Goal: Information Seeking & Learning: Learn about a topic

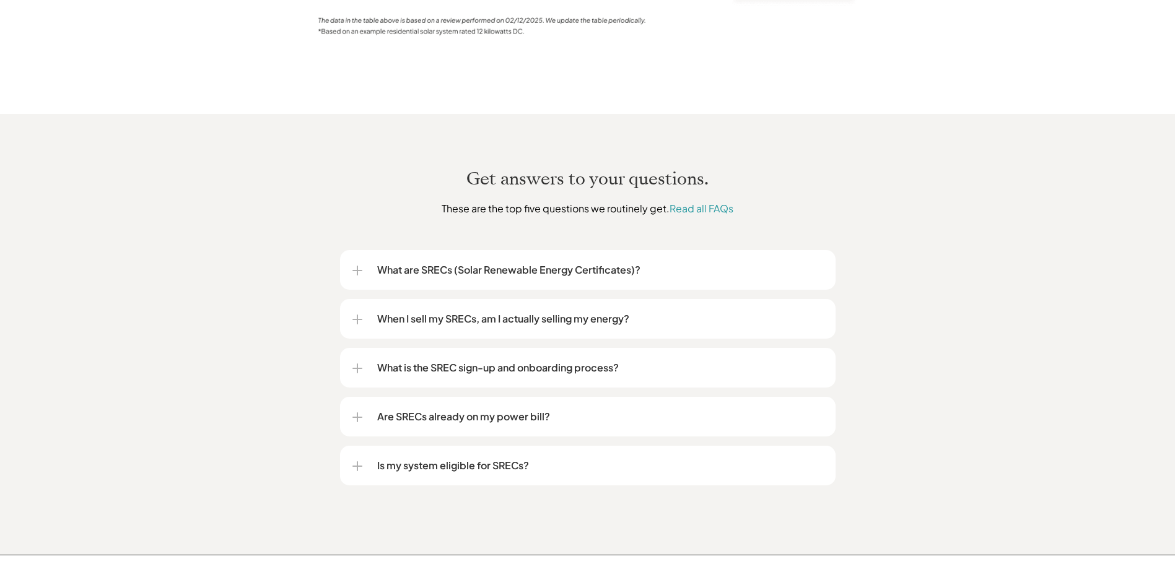
scroll to position [1600, 0]
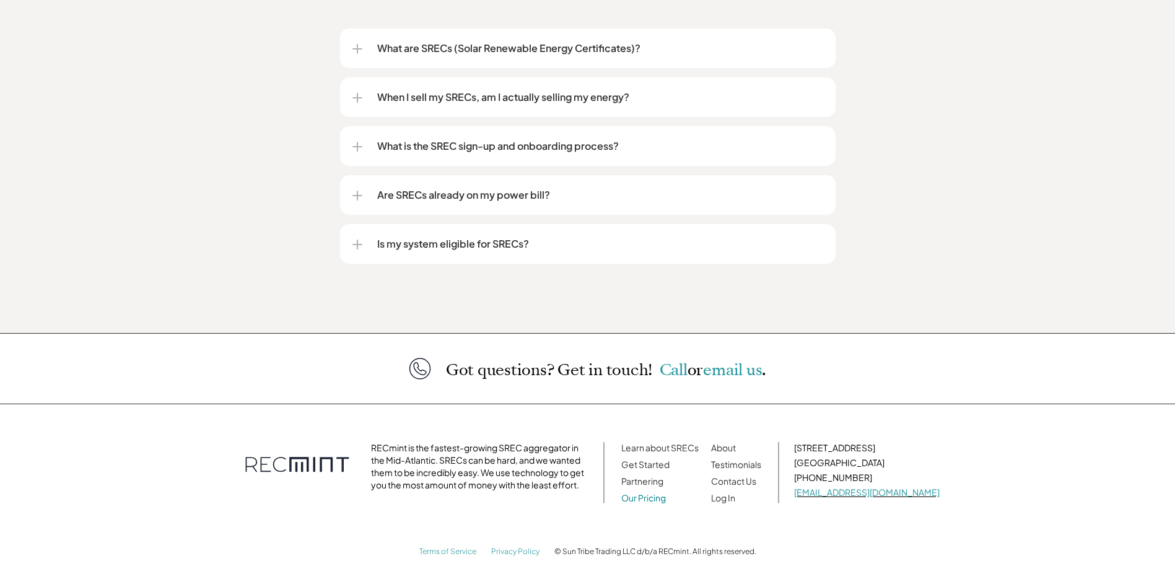
click at [666, 492] on link "Our Pricing" at bounding box center [643, 497] width 45 height 11
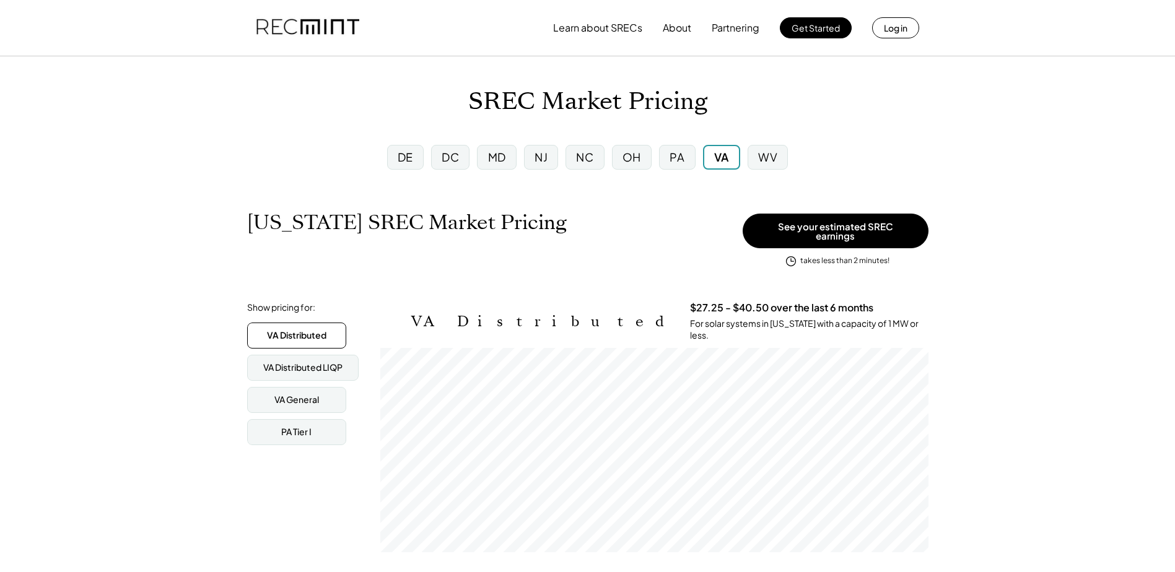
click at [452, 157] on div "DC" at bounding box center [450, 156] width 17 height 15
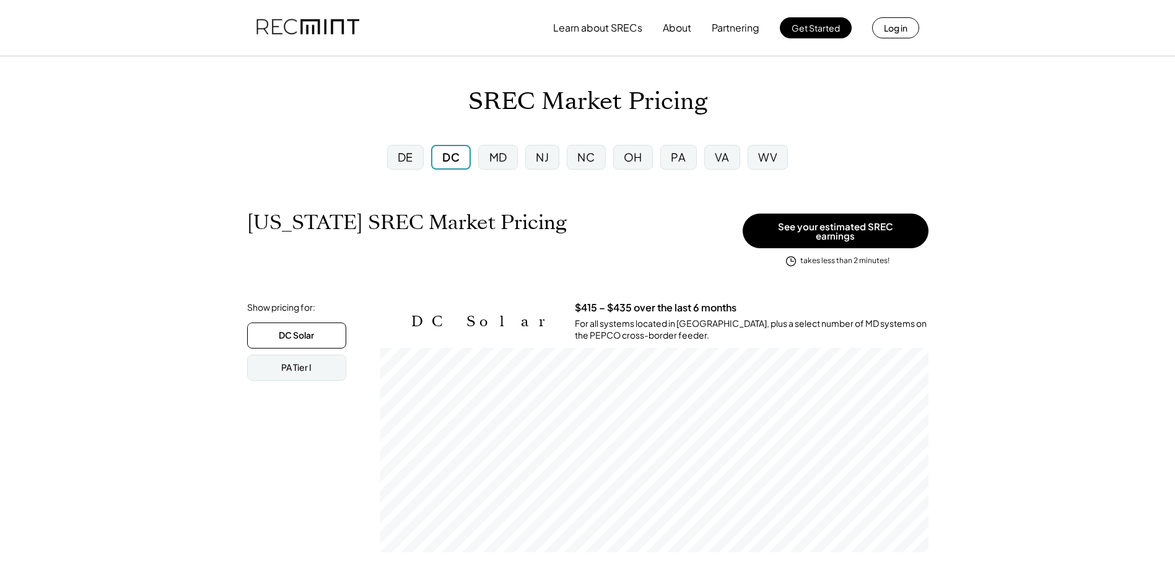
scroll to position [204, 548]
click at [404, 159] on div "DE" at bounding box center [405, 156] width 15 height 15
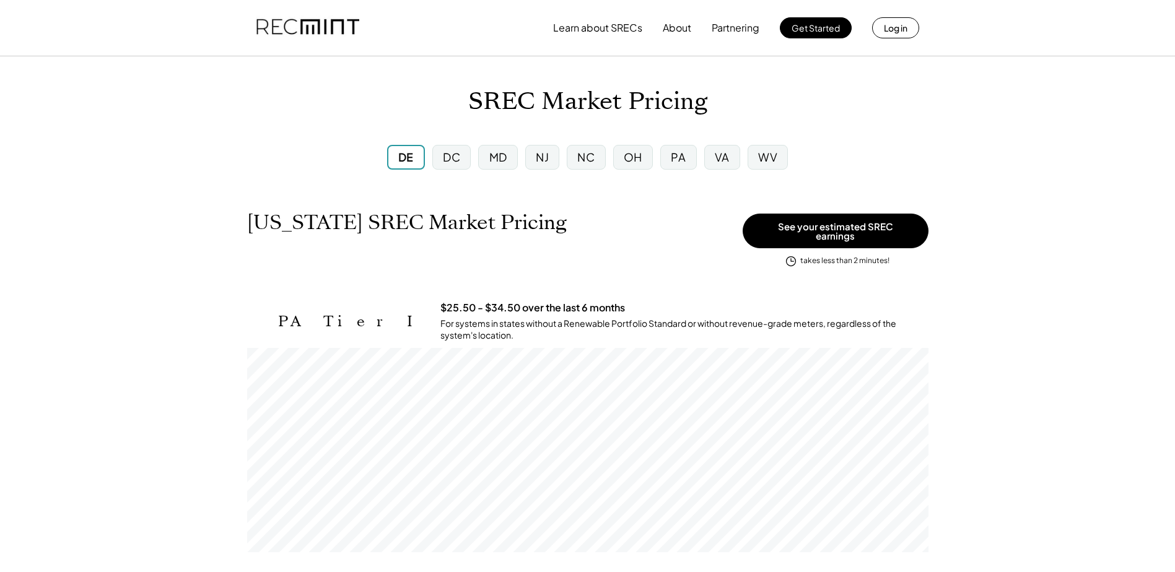
scroll to position [204, 681]
click at [508, 153] on div "MD" at bounding box center [497, 157] width 39 height 25
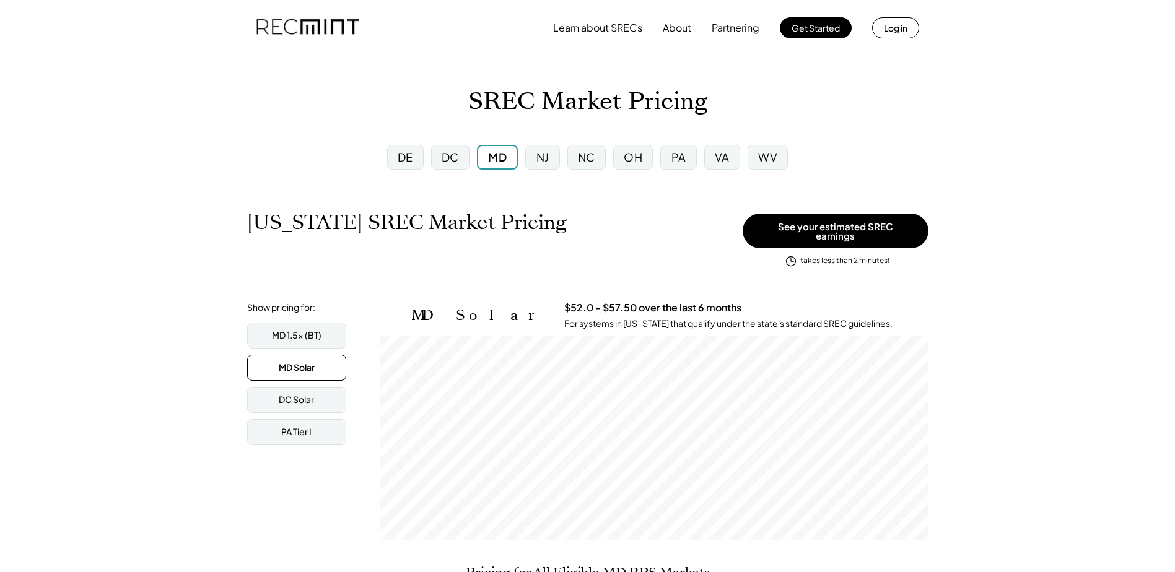
scroll to position [204, 548]
click at [308, 333] on div "MD 1.5x (BT)" at bounding box center [297, 336] width 50 height 12
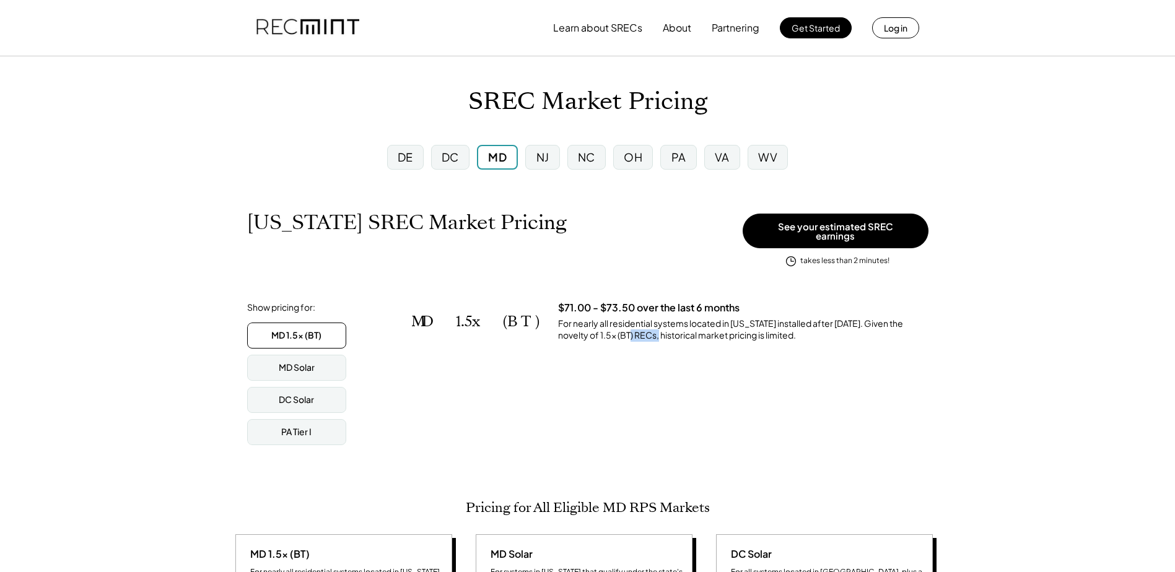
drag, startPoint x: 533, startPoint y: 329, endPoint x: 567, endPoint y: 328, distance: 33.5
click at [567, 328] on div "For nearly all residential systems located in Maryland installed after July 1, …" at bounding box center [743, 330] width 370 height 24
drag, startPoint x: 567, startPoint y: 328, endPoint x: 649, endPoint y: 329, distance: 82.4
click at [649, 329] on div "For nearly all residential systems located in Maryland installed after July 1, …" at bounding box center [743, 330] width 370 height 24
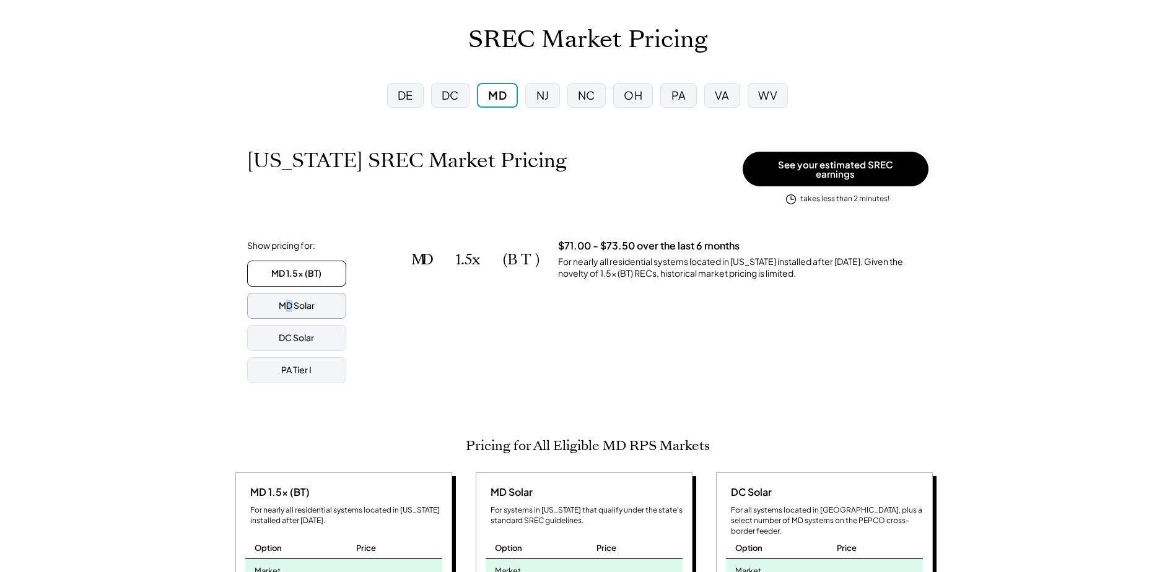
click at [289, 300] on div "MD Solar" at bounding box center [297, 306] width 36 height 12
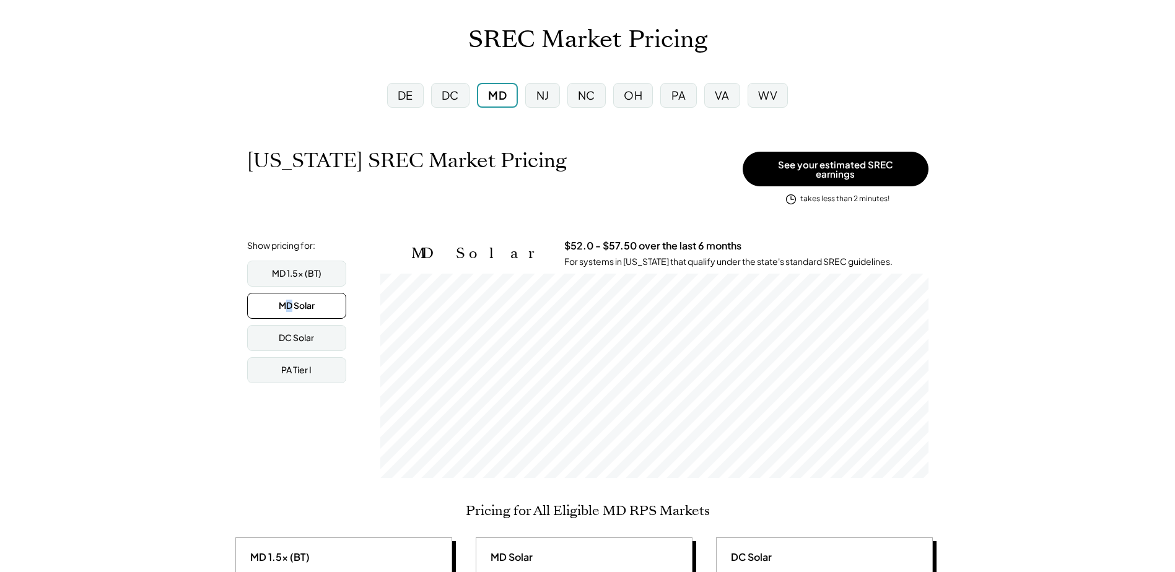
scroll to position [204, 548]
click at [542, 90] on div "NJ" at bounding box center [542, 94] width 13 height 15
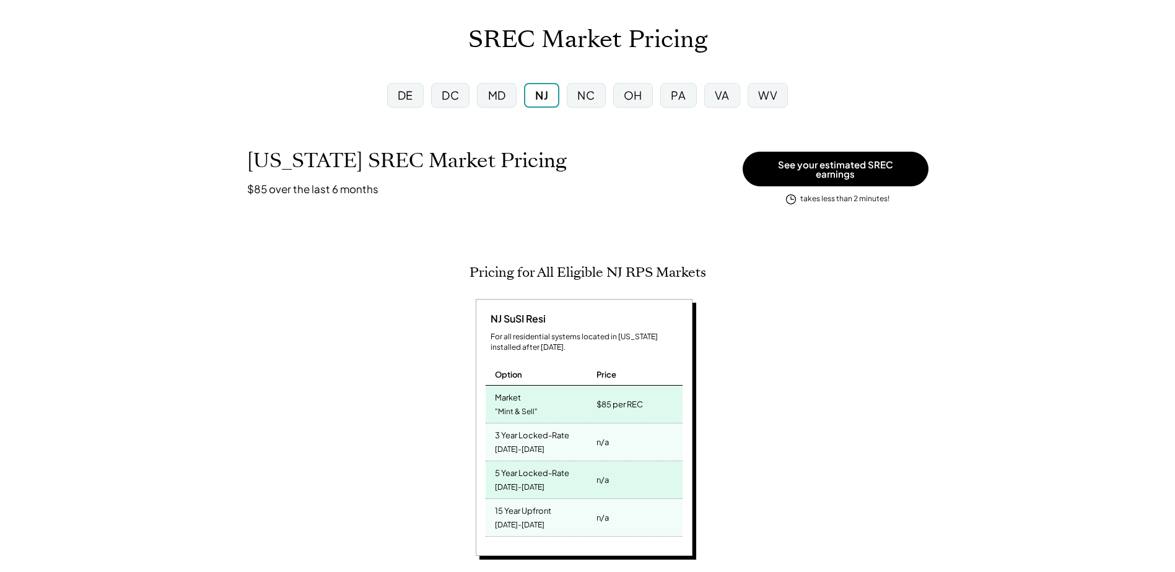
click at [585, 98] on div "NC" at bounding box center [585, 94] width 17 height 15
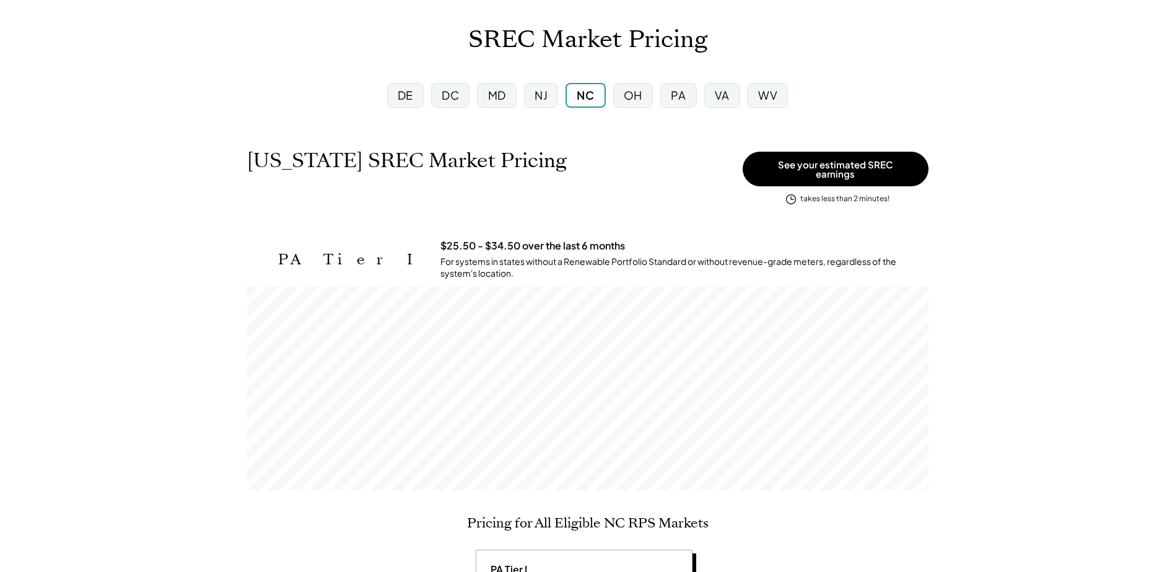
scroll to position [204, 681]
click at [672, 94] on div "PA" at bounding box center [678, 94] width 15 height 15
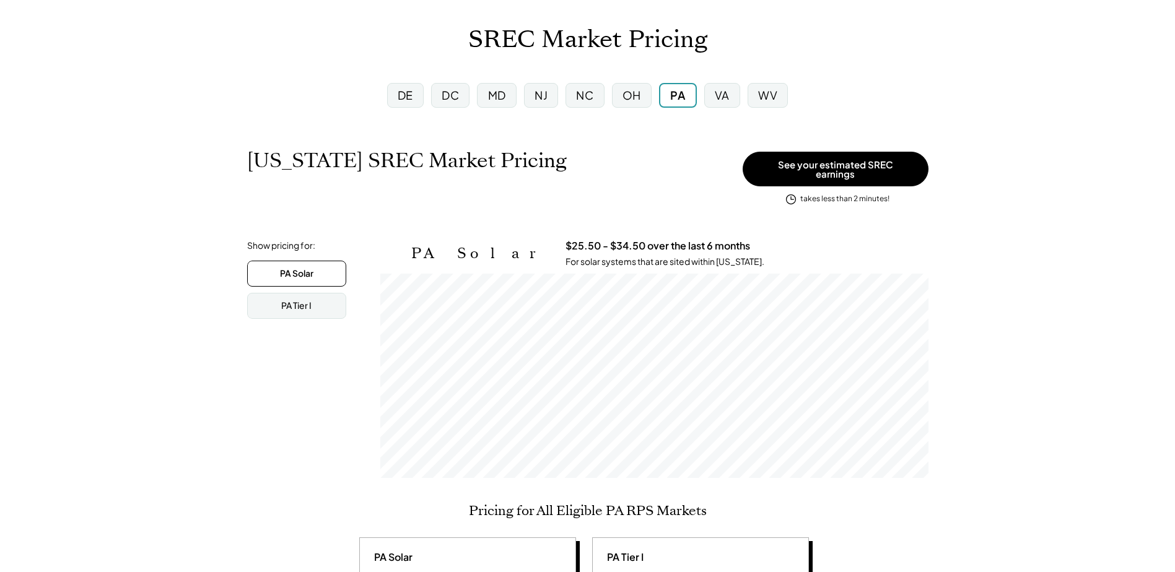
click at [718, 96] on div "VA" at bounding box center [722, 94] width 15 height 15
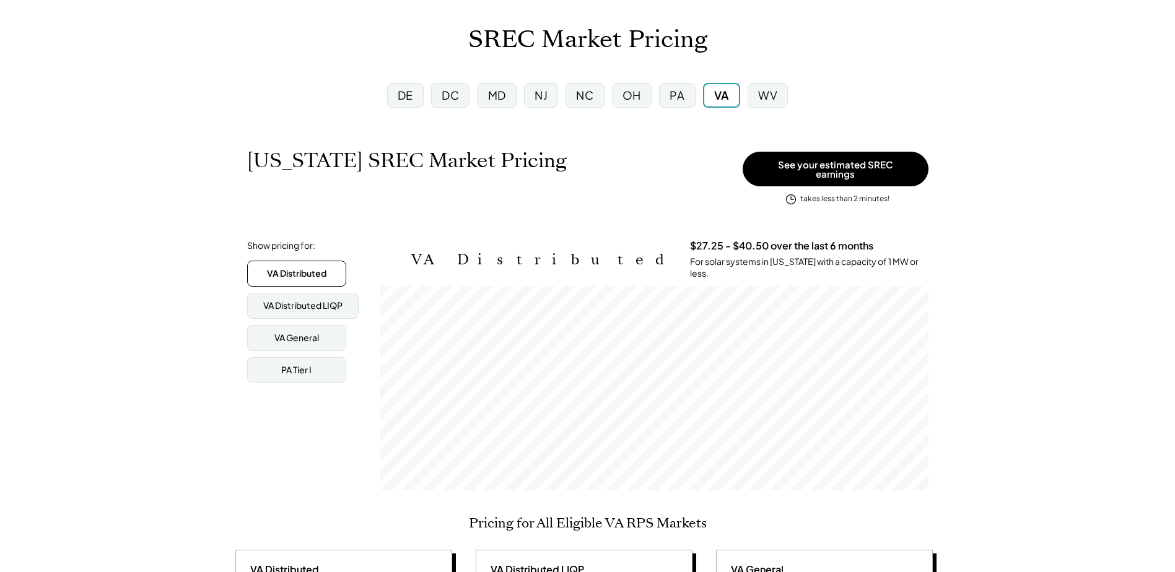
scroll to position [204, 548]
click at [782, 89] on div "WV" at bounding box center [768, 95] width 40 height 25
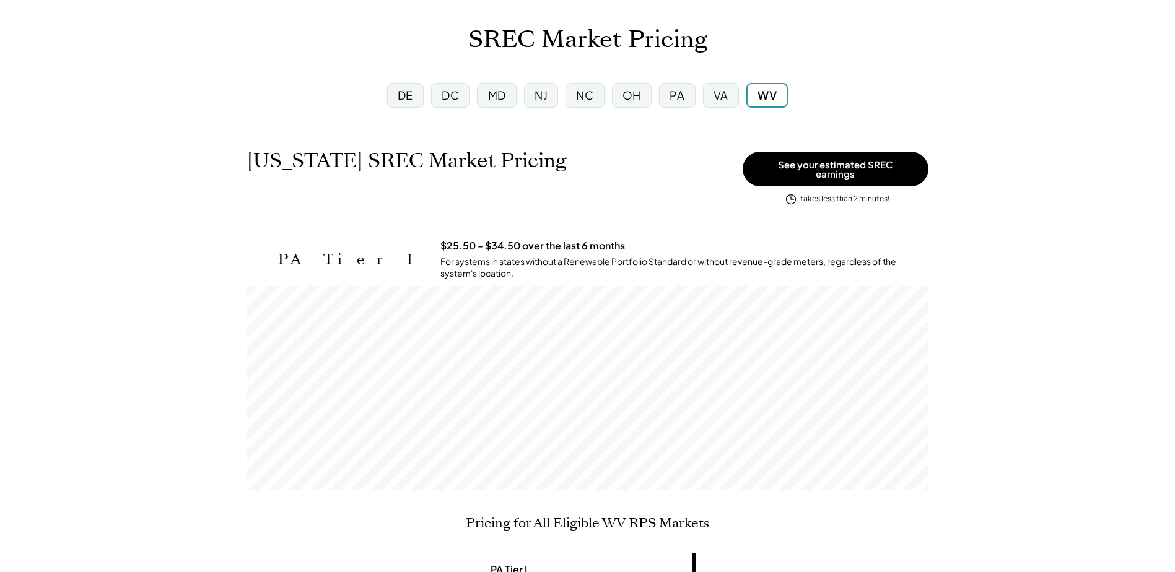
scroll to position [204, 681]
click at [684, 95] on div "PA" at bounding box center [677, 94] width 15 height 15
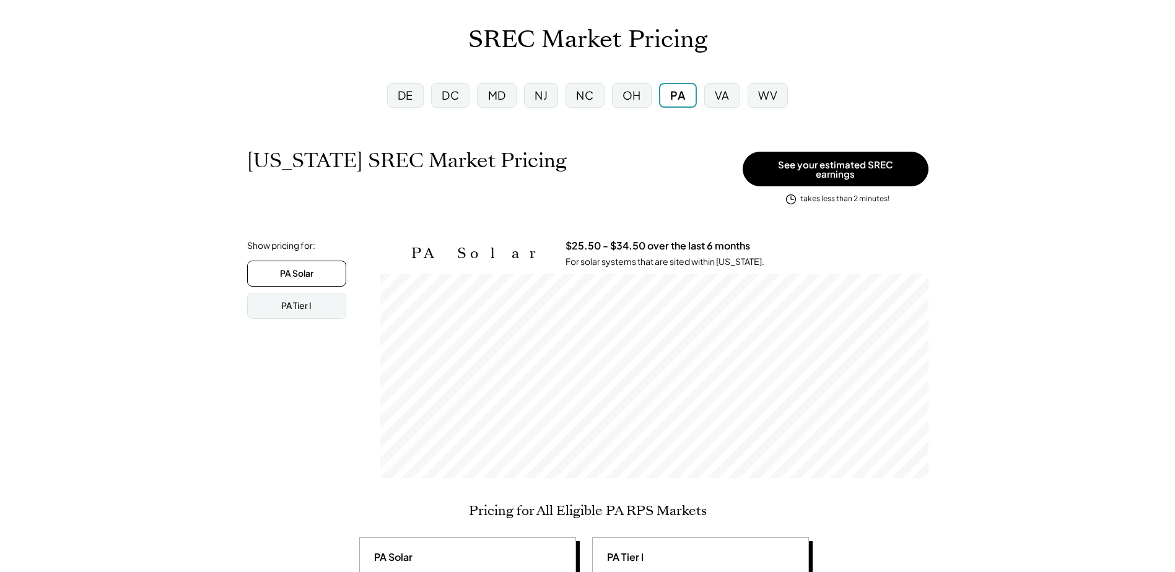
scroll to position [204, 548]
click at [314, 296] on div "PA Tier I" at bounding box center [296, 306] width 99 height 26
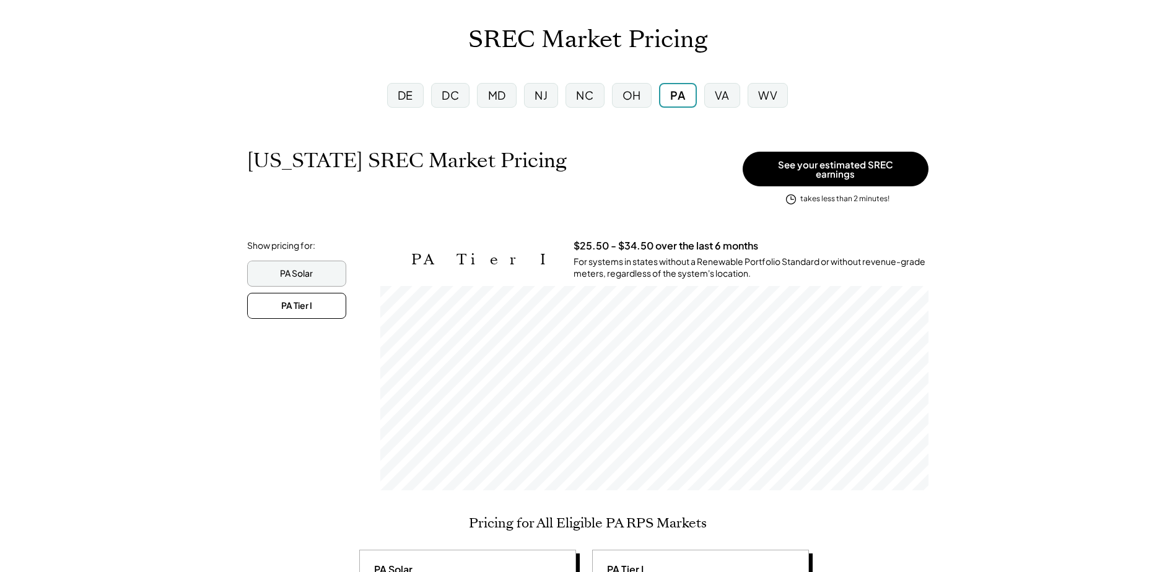
click at [305, 268] on div "PA Solar" at bounding box center [296, 274] width 33 height 12
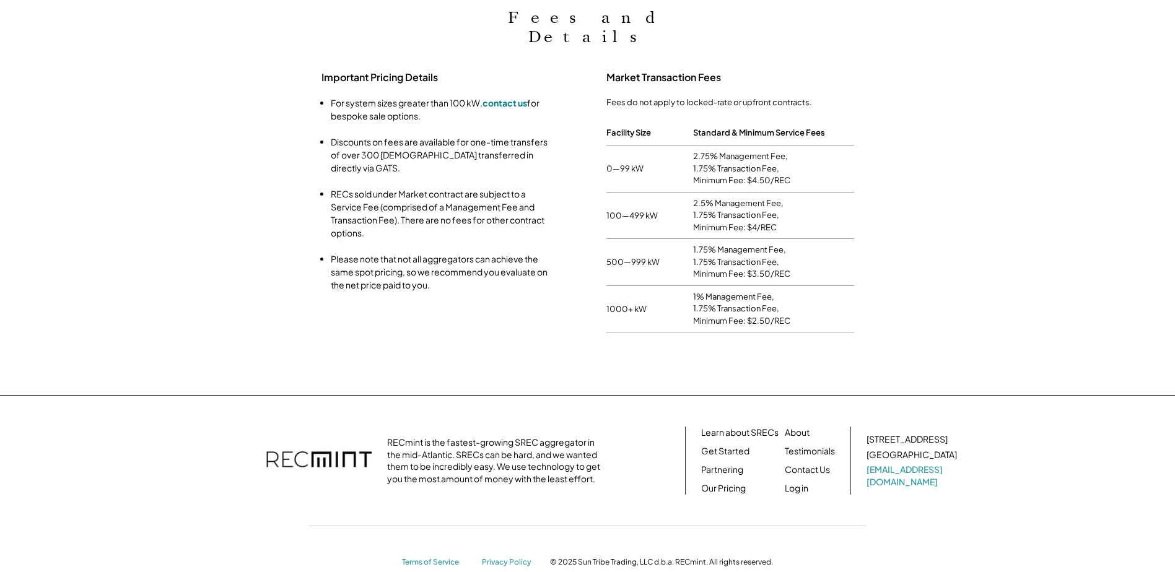
scroll to position [0, 0]
